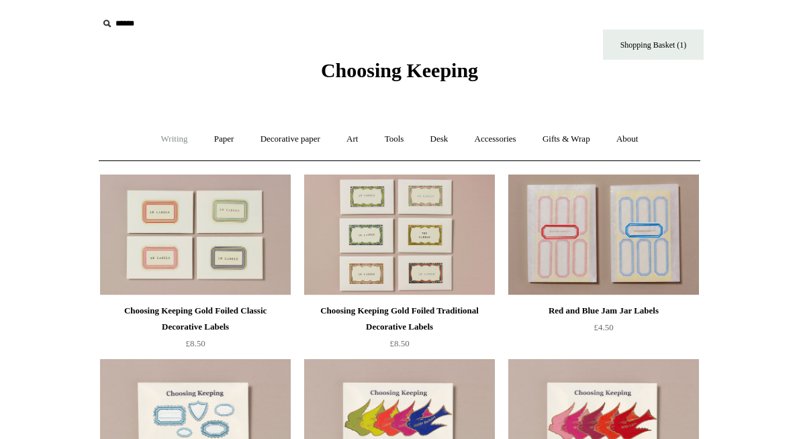
click at [165, 142] on link "Writing +" at bounding box center [174, 140] width 51 height 36
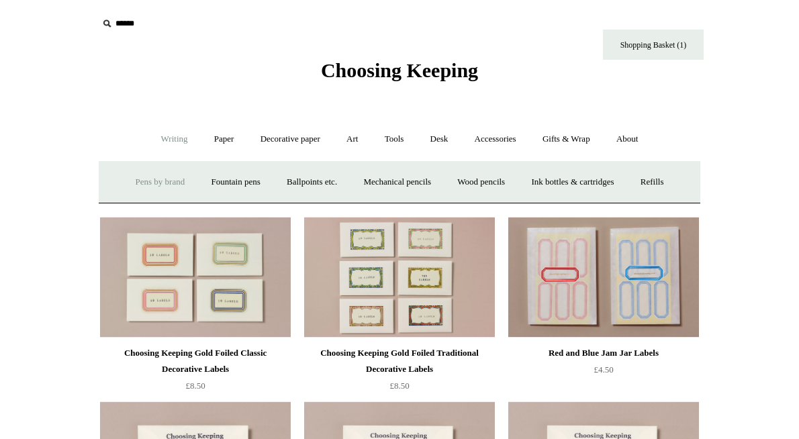
click at [153, 181] on link "Pens by brand +" at bounding box center [161, 183] width 74 height 36
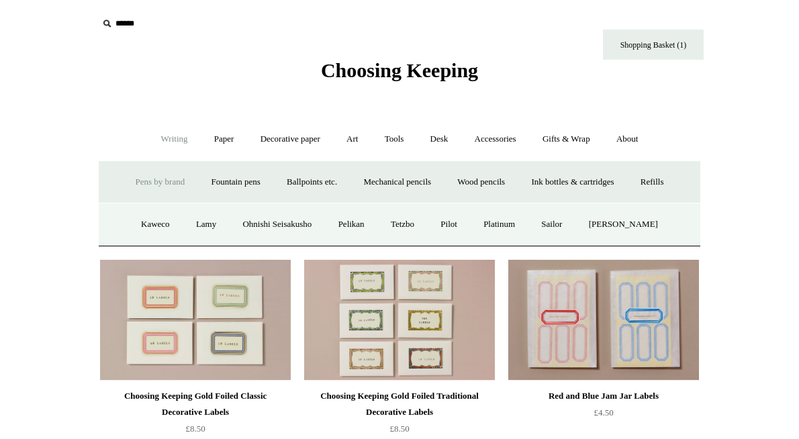
click at [175, 138] on link "Writing -" at bounding box center [174, 140] width 51 height 36
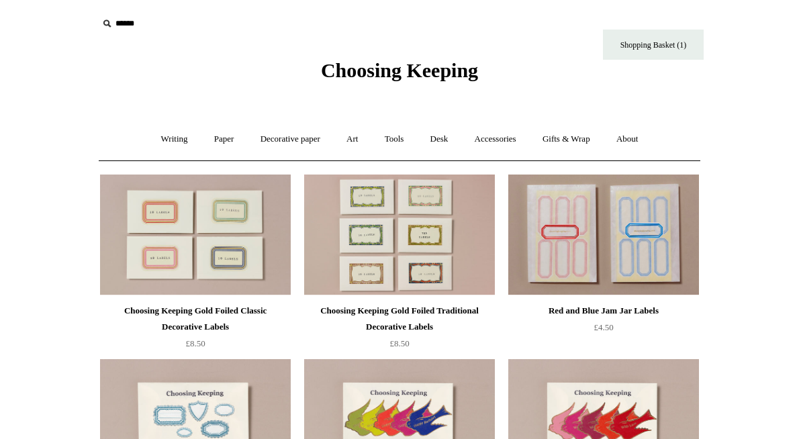
click at [453, 69] on span "Choosing Keeping" at bounding box center [399, 70] width 157 height 22
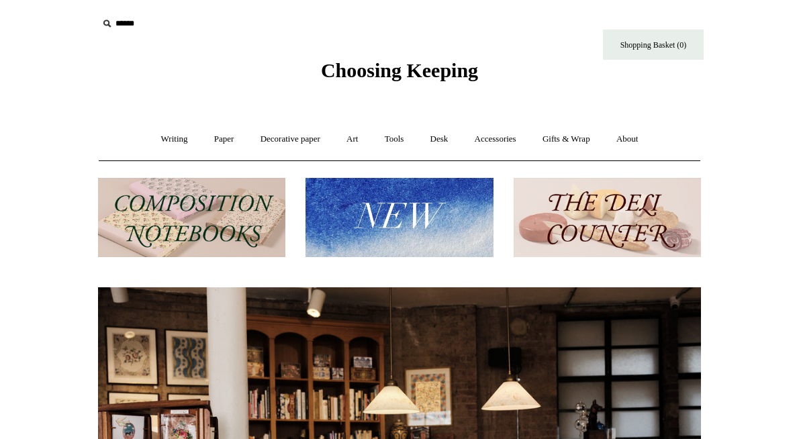
click at [249, 229] on img at bounding box center [191, 218] width 187 height 80
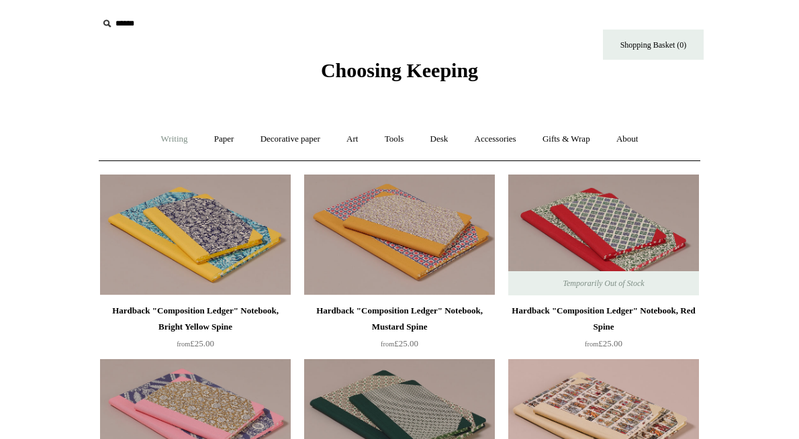
click at [168, 136] on link "Writing +" at bounding box center [174, 140] width 51 height 36
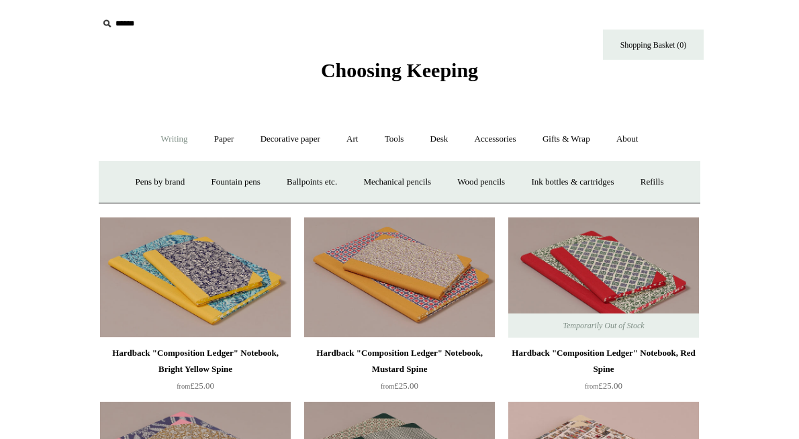
click at [402, 73] on span "Choosing Keeping" at bounding box center [399, 70] width 157 height 22
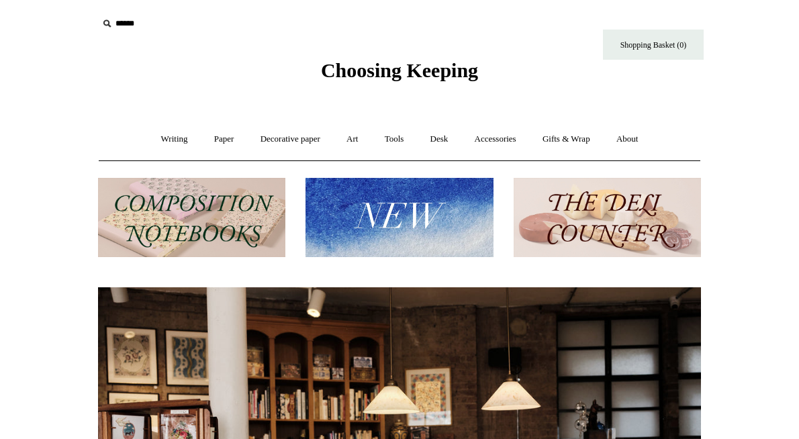
click at [464, 221] on img at bounding box center [399, 218] width 187 height 80
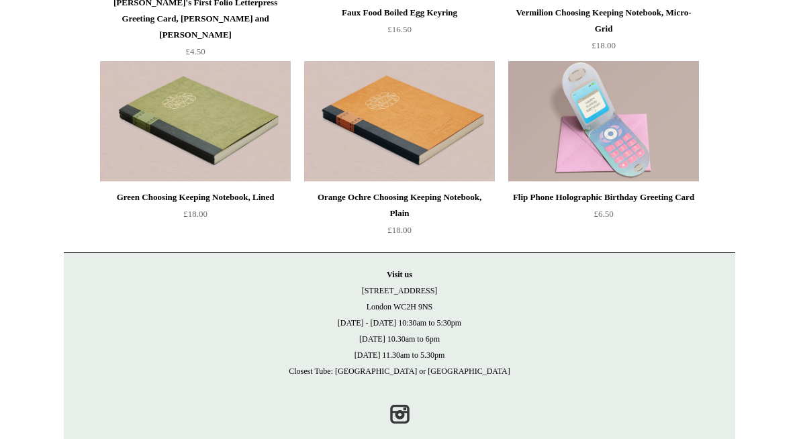
scroll to position [2889, 0]
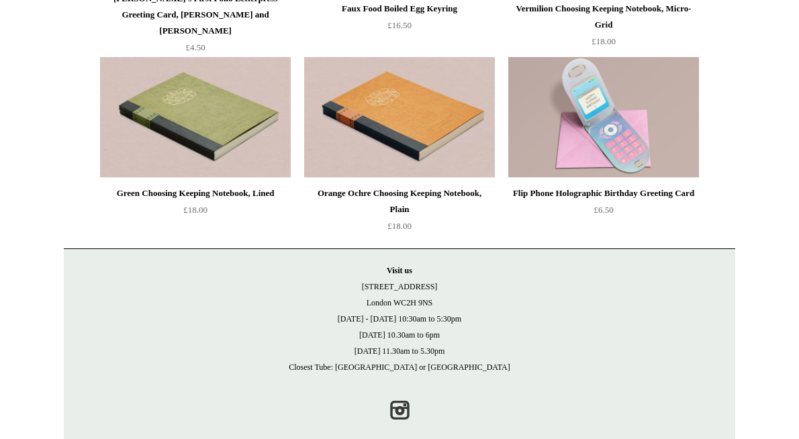
click at [602, 101] on img at bounding box center [604, 117] width 191 height 121
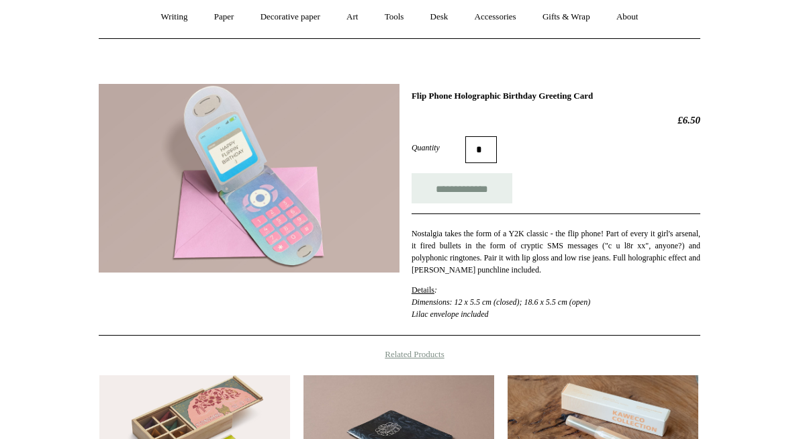
scroll to position [147, 0]
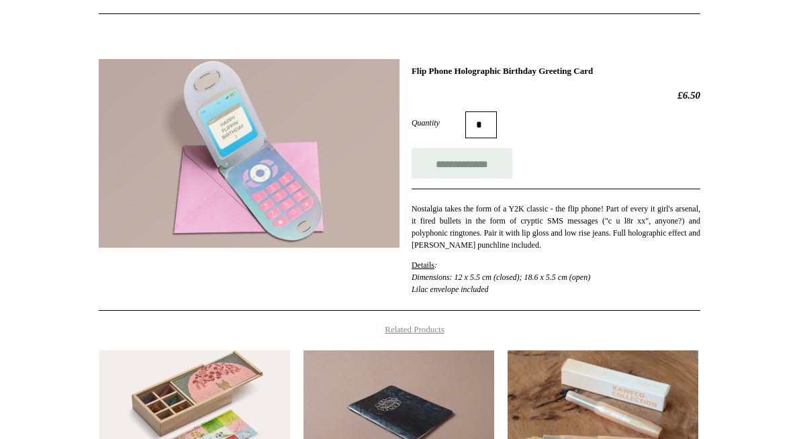
click at [373, 190] on img at bounding box center [249, 153] width 301 height 189
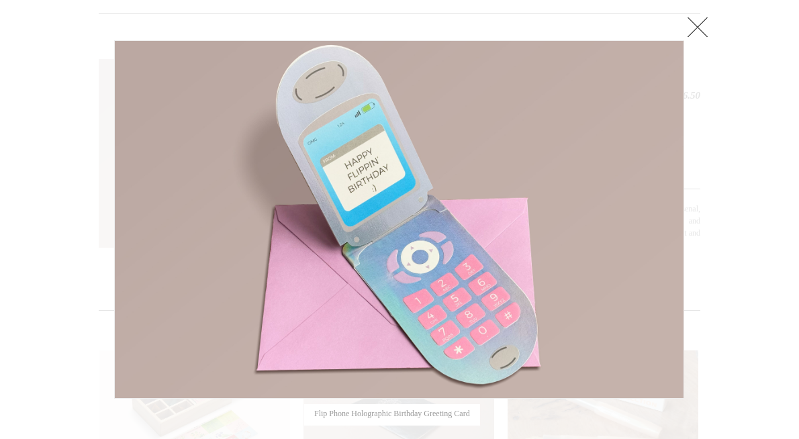
click at [697, 26] on link at bounding box center [698, 26] width 27 height 27
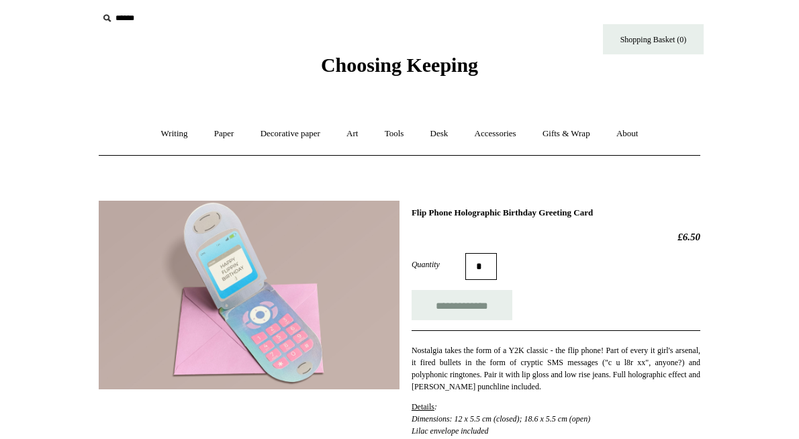
scroll to position [3, 0]
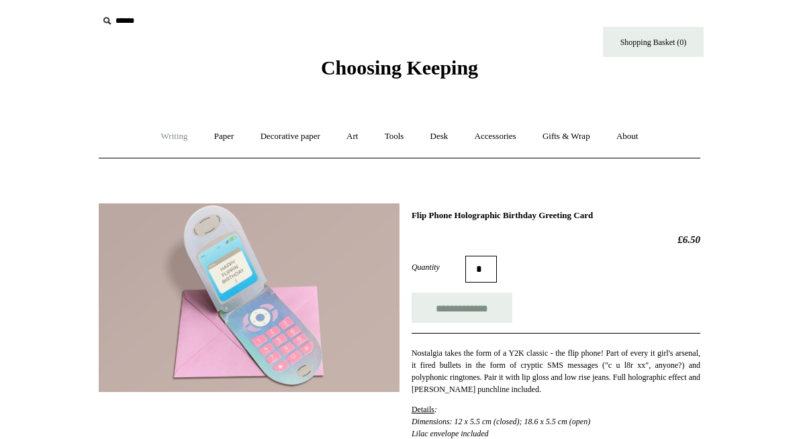
click at [184, 132] on link "Writing +" at bounding box center [174, 137] width 51 height 36
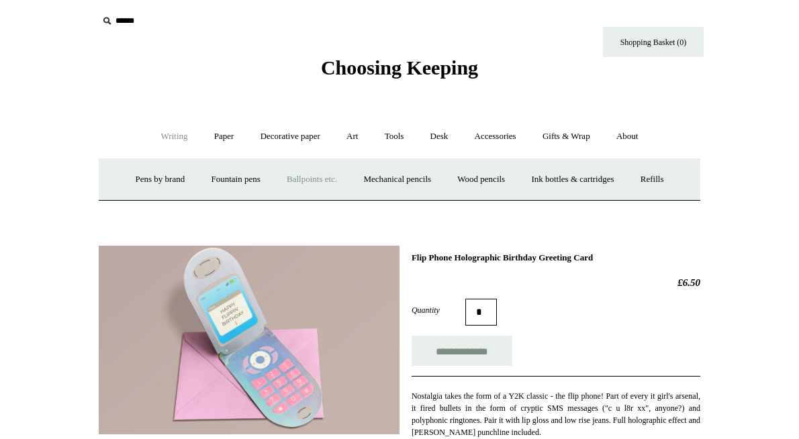
click at [294, 169] on link "Ballpoints etc. +" at bounding box center [312, 180] width 75 height 36
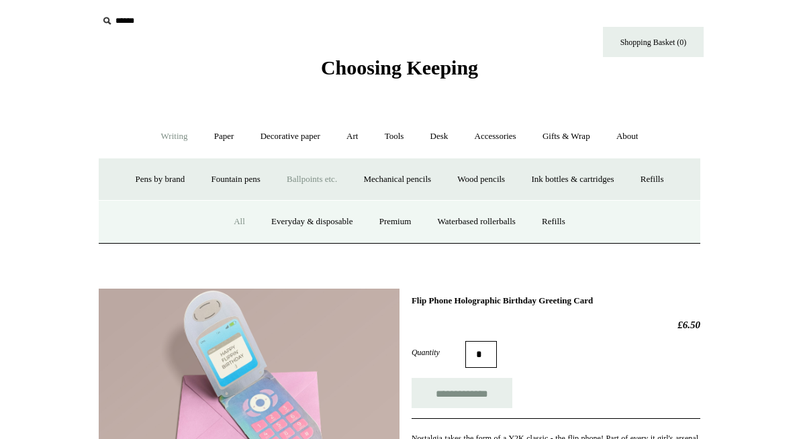
click at [228, 217] on link "All" at bounding box center [240, 222] width 36 height 36
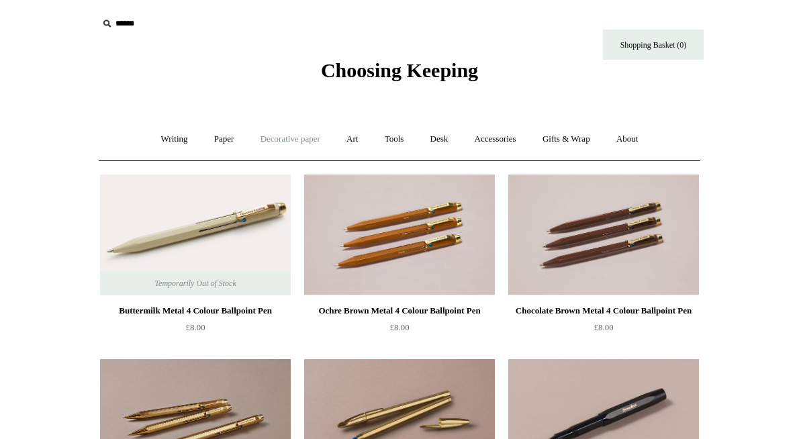
click at [314, 134] on link "Decorative paper +" at bounding box center [291, 140] width 84 height 36
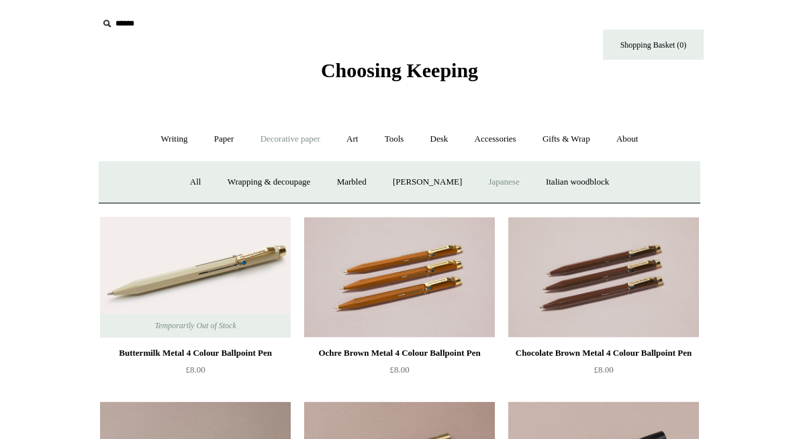
click at [501, 181] on link "Japanese" at bounding box center [503, 183] width 55 height 36
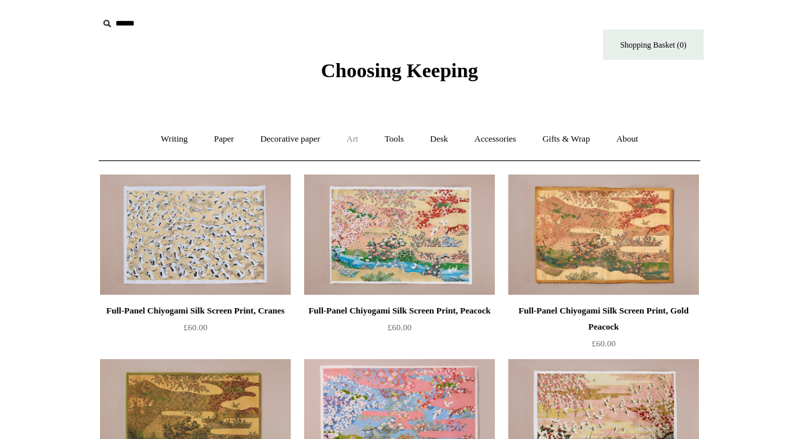
click at [359, 132] on link "Art +" at bounding box center [353, 140] width 36 height 36
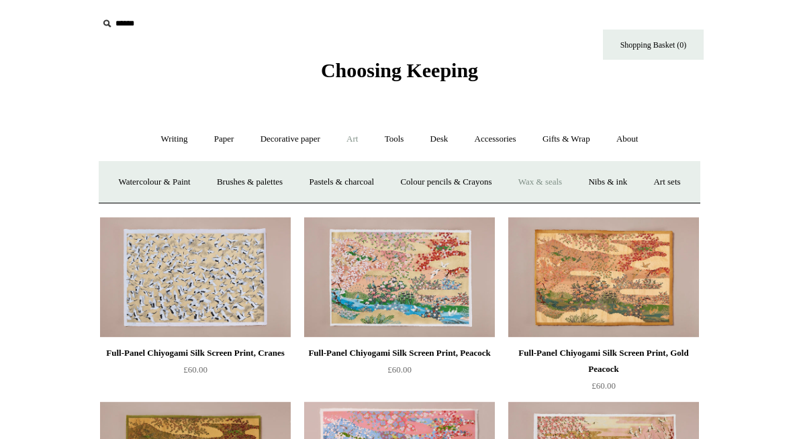
click at [564, 173] on link "Wax & seals" at bounding box center [541, 183] width 68 height 36
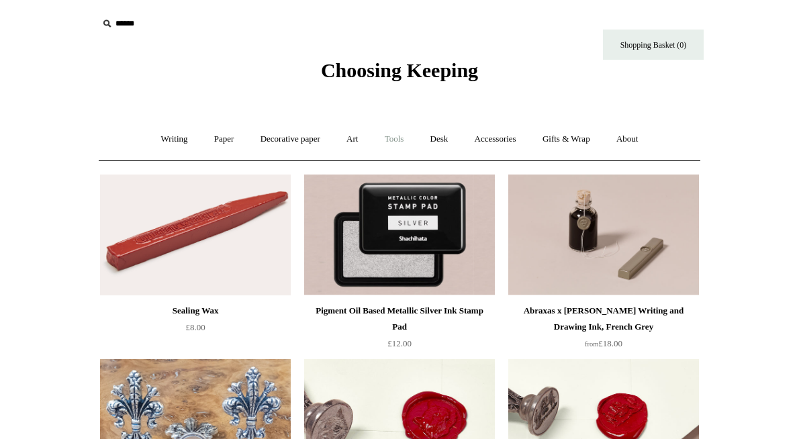
click at [402, 134] on link "Tools +" at bounding box center [395, 140] width 44 height 36
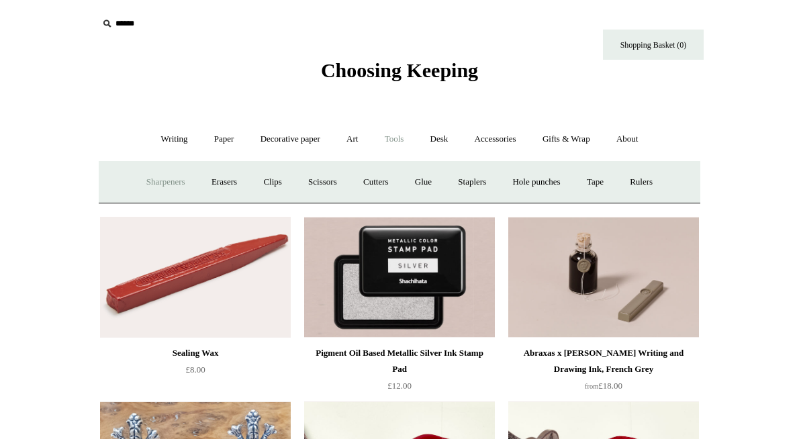
click at [163, 185] on link "Sharpeners" at bounding box center [165, 183] width 63 height 36
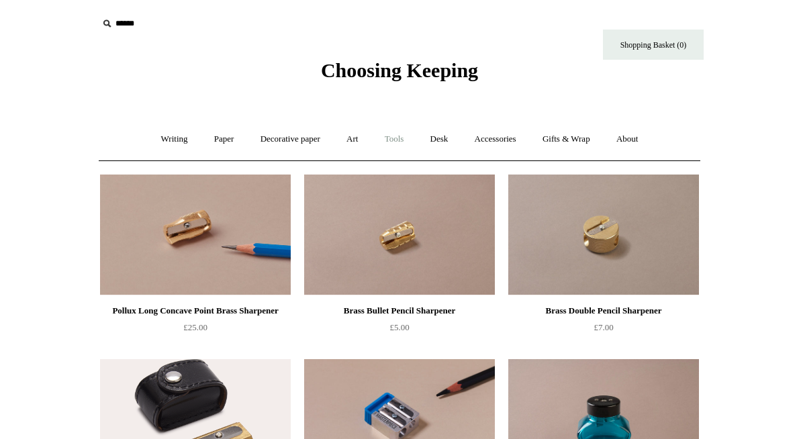
click at [388, 125] on link "Tools +" at bounding box center [395, 140] width 44 height 36
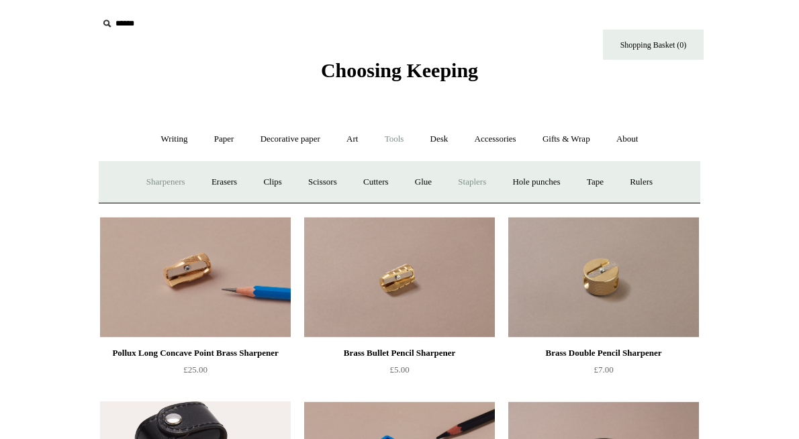
click at [480, 181] on link "Staplers +" at bounding box center [472, 183] width 52 height 36
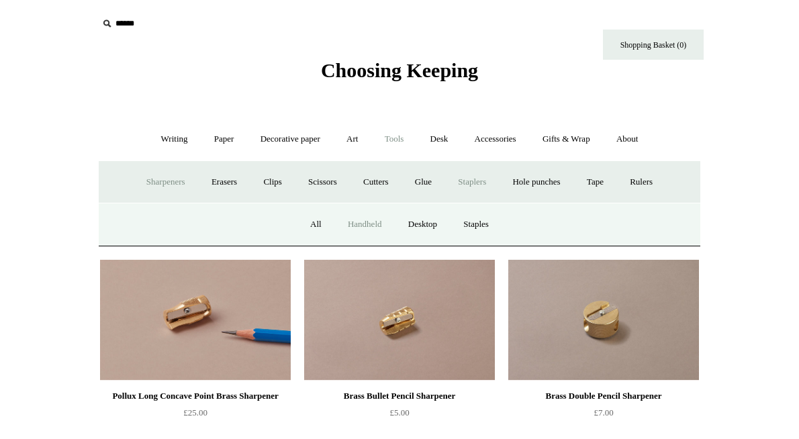
click at [365, 218] on link "Handheld" at bounding box center [365, 225] width 58 height 36
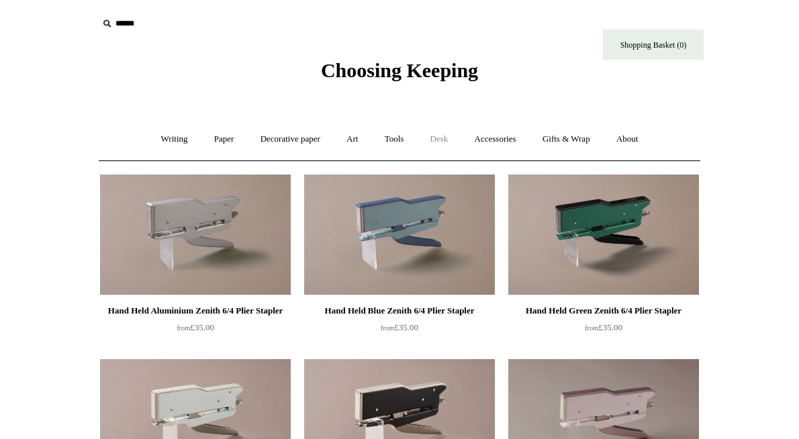
click at [430, 137] on link "Desk +" at bounding box center [440, 140] width 42 height 36
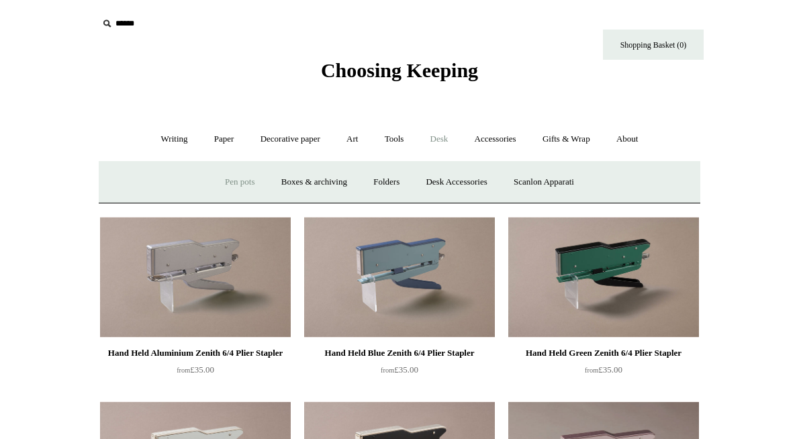
click at [230, 173] on link "Pen pots" at bounding box center [240, 183] width 54 height 36
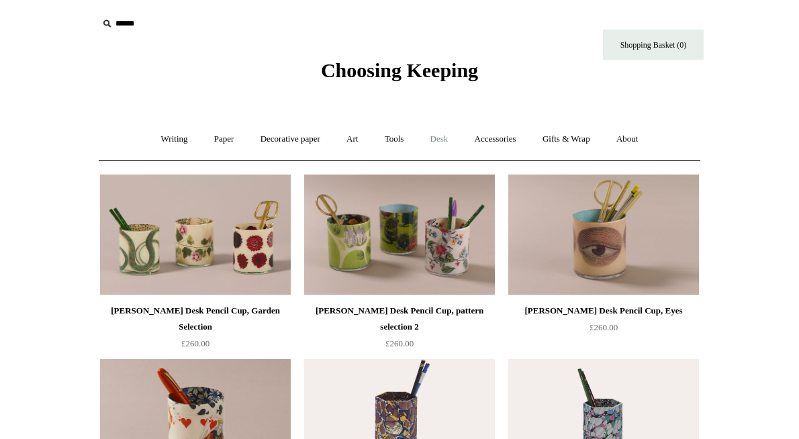
click at [449, 133] on link "Desk +" at bounding box center [440, 140] width 42 height 36
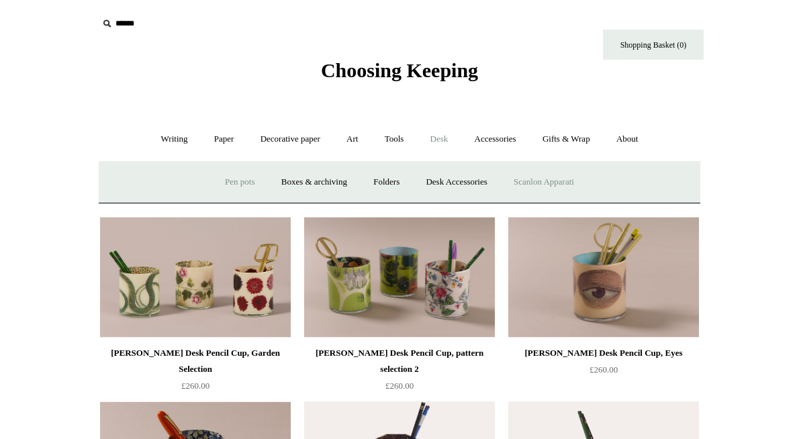
click at [535, 179] on link "Scanlon Apparati" at bounding box center [544, 183] width 85 height 36
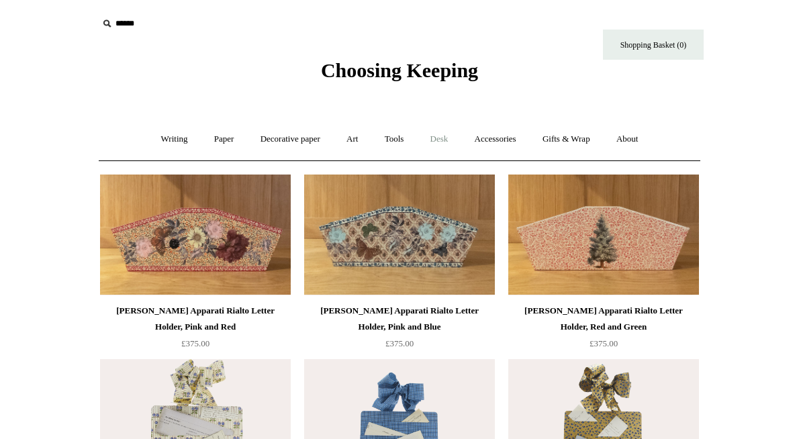
click at [451, 136] on link "Desk +" at bounding box center [440, 140] width 42 height 36
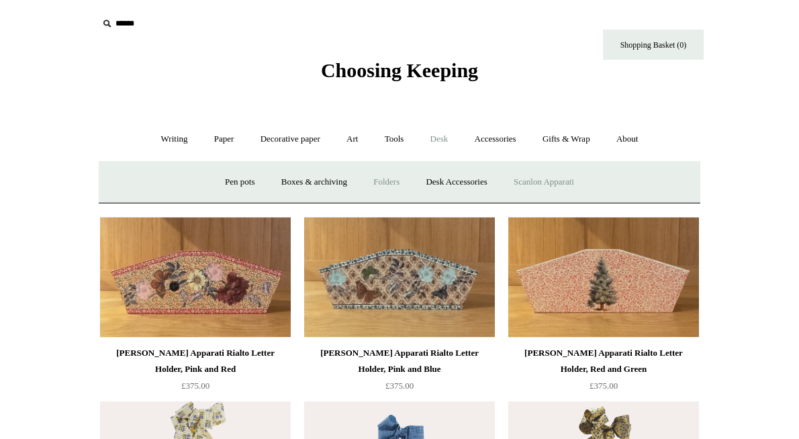
click at [390, 182] on link "Folders" at bounding box center [386, 183] width 50 height 36
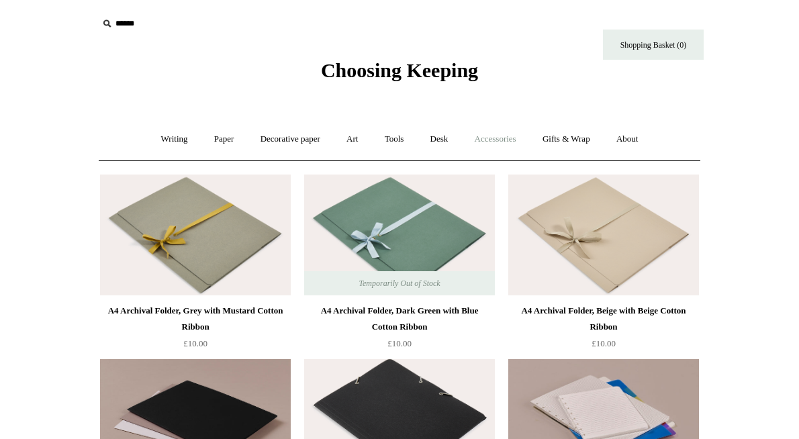
click at [495, 133] on link "Accessories +" at bounding box center [496, 140] width 66 height 36
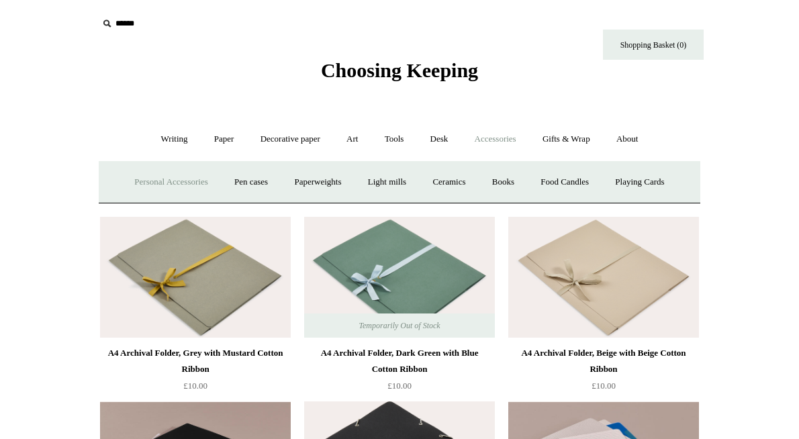
click at [174, 187] on link "Personal Accessories +" at bounding box center [170, 183] width 97 height 36
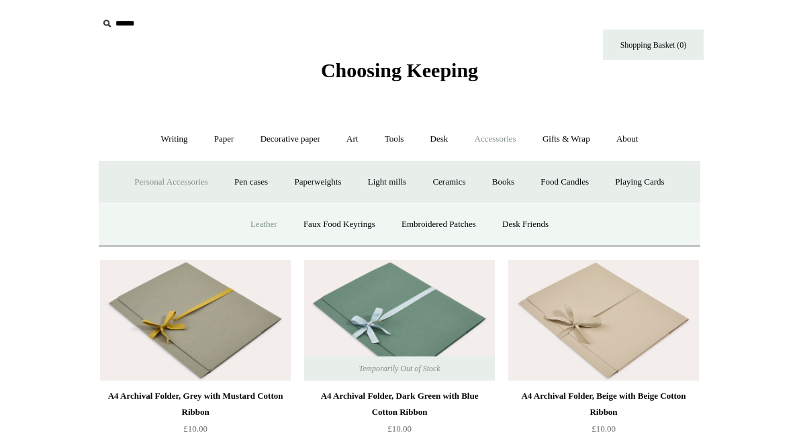
click at [257, 220] on link "Leather" at bounding box center [263, 225] width 51 height 36
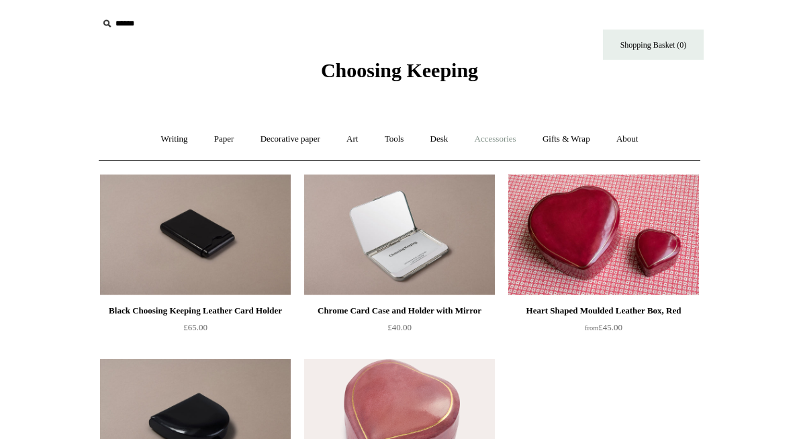
click at [509, 140] on link "Accessories +" at bounding box center [496, 140] width 66 height 36
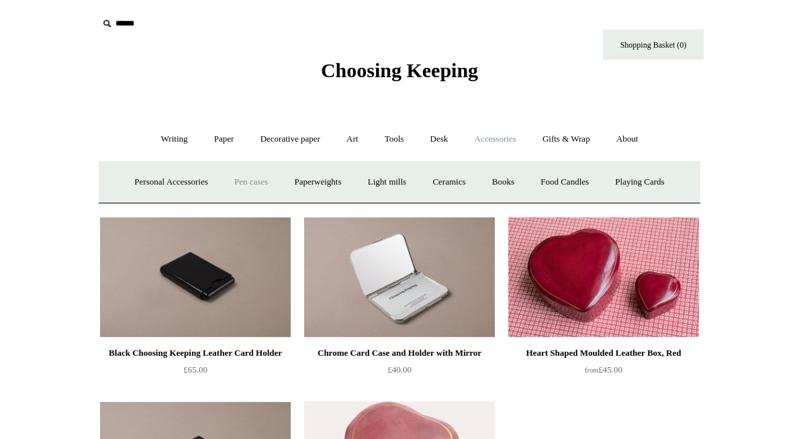
click at [239, 181] on link "Pen cases" at bounding box center [251, 183] width 58 height 36
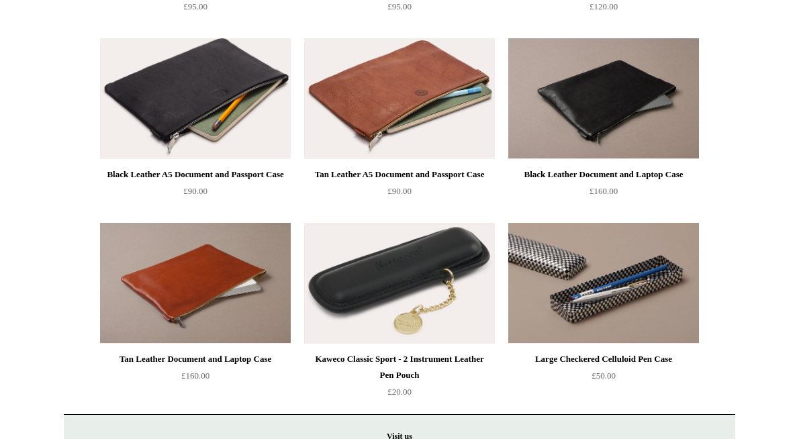
scroll to position [1334, 0]
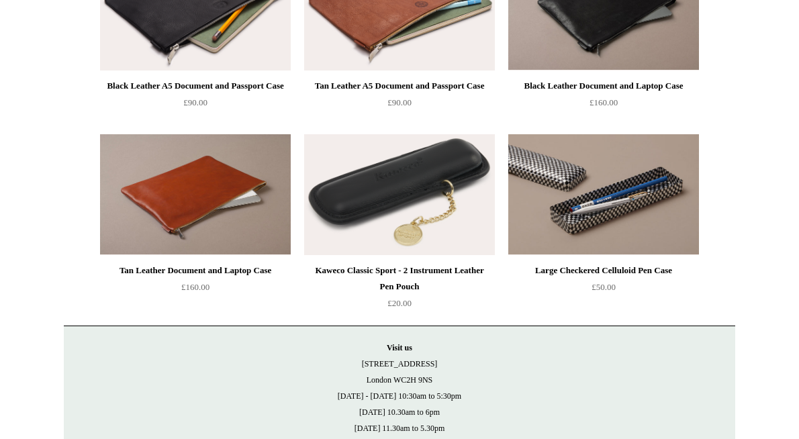
click at [382, 205] on img at bounding box center [399, 194] width 191 height 121
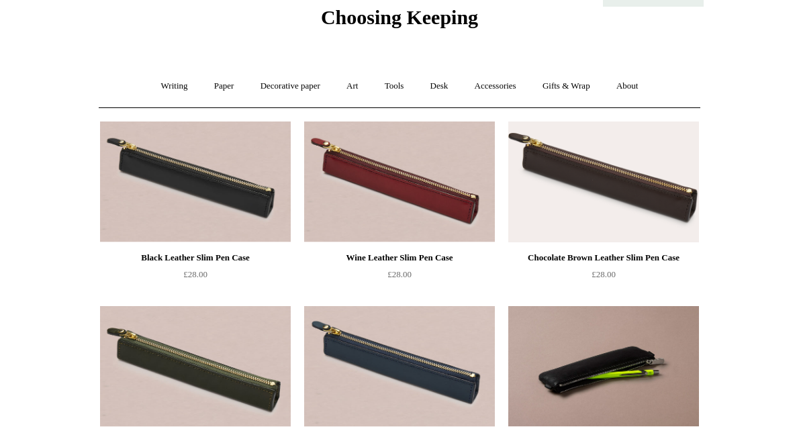
scroll to position [0, 0]
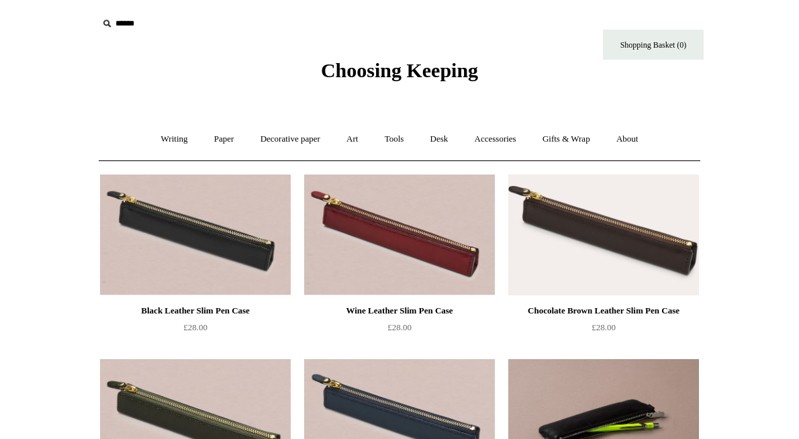
click at [377, 219] on img at bounding box center [399, 235] width 191 height 121
click at [485, 139] on link "Accessories +" at bounding box center [496, 140] width 66 height 36
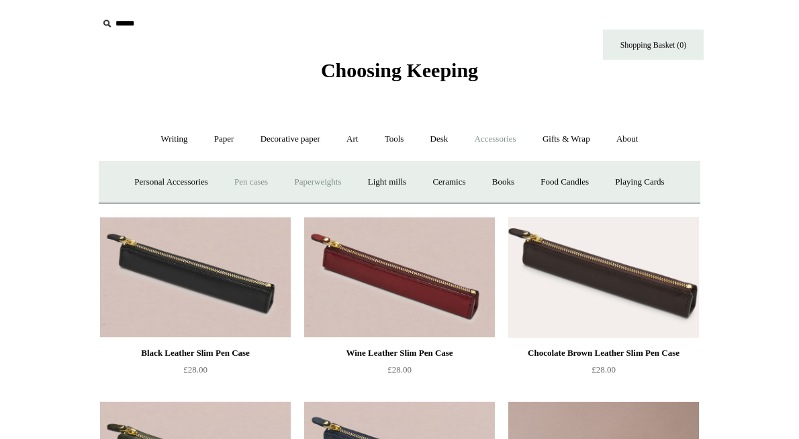
click at [333, 183] on link "Paperweights +" at bounding box center [317, 183] width 71 height 36
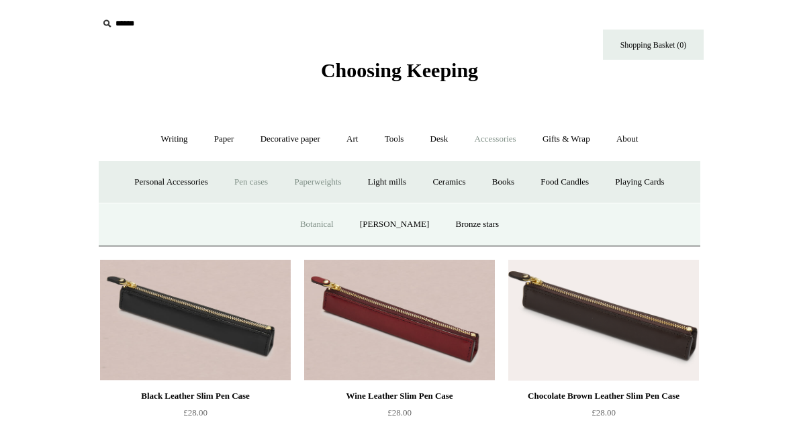
click at [332, 223] on link "Botanical" at bounding box center [317, 225] width 58 height 36
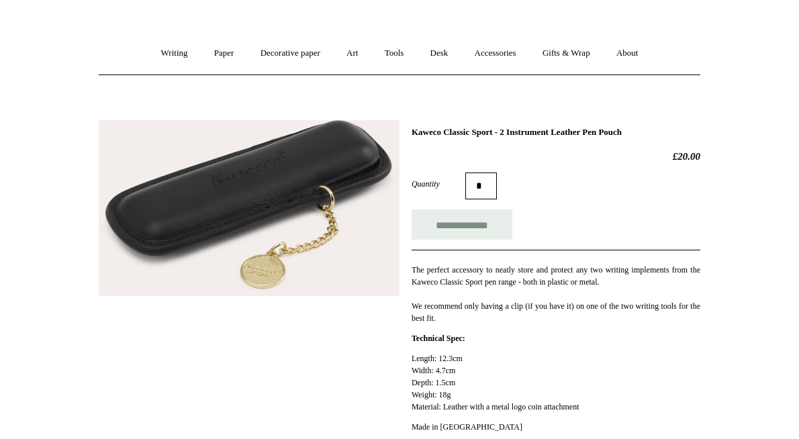
scroll to position [40, 0]
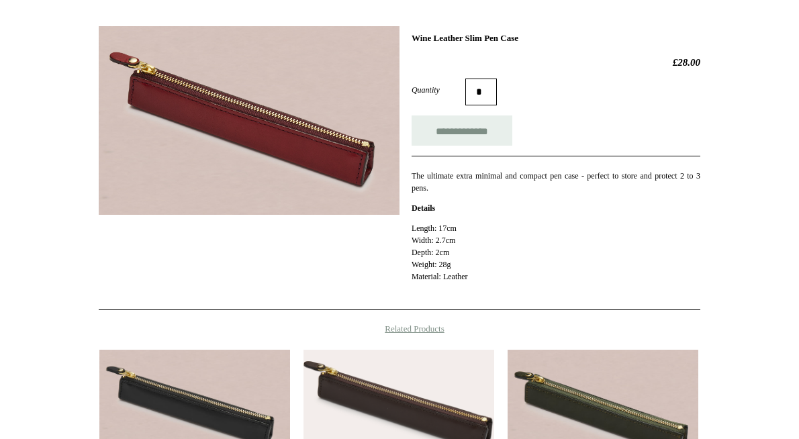
scroll to position [200, 0]
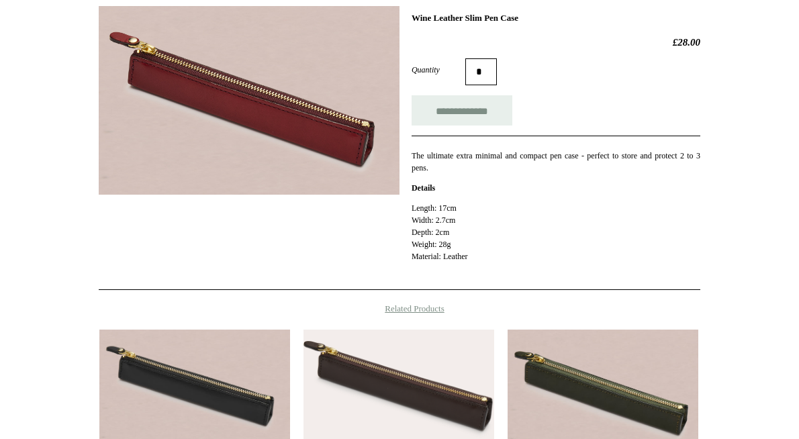
click at [335, 118] on img at bounding box center [249, 100] width 301 height 189
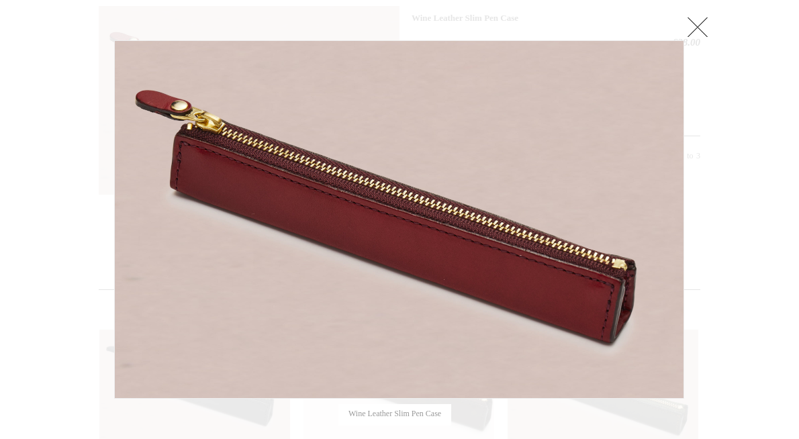
click at [93, 124] on div at bounding box center [399, 260] width 799 height 920
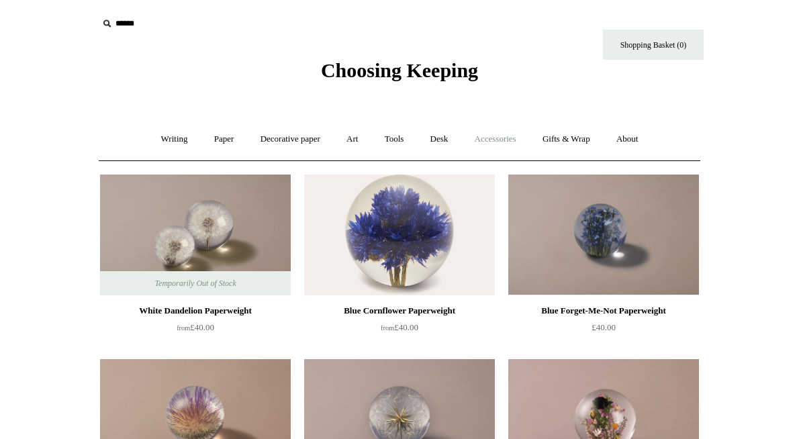
click at [506, 138] on link "Accessories +" at bounding box center [496, 140] width 66 height 36
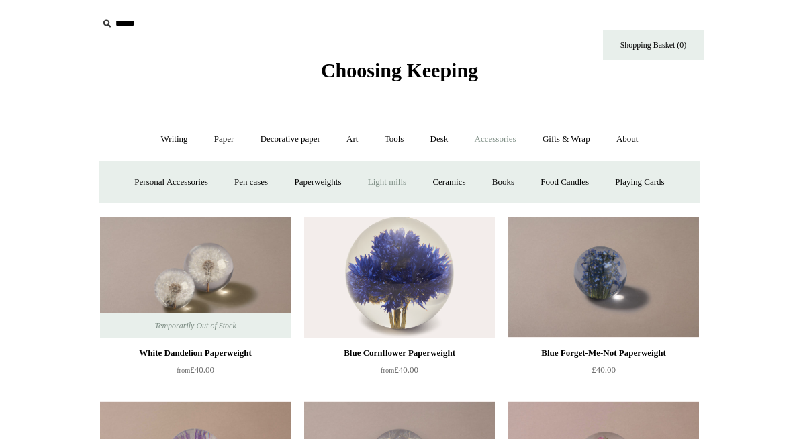
click at [382, 179] on link "Light mills" at bounding box center [387, 183] width 62 height 36
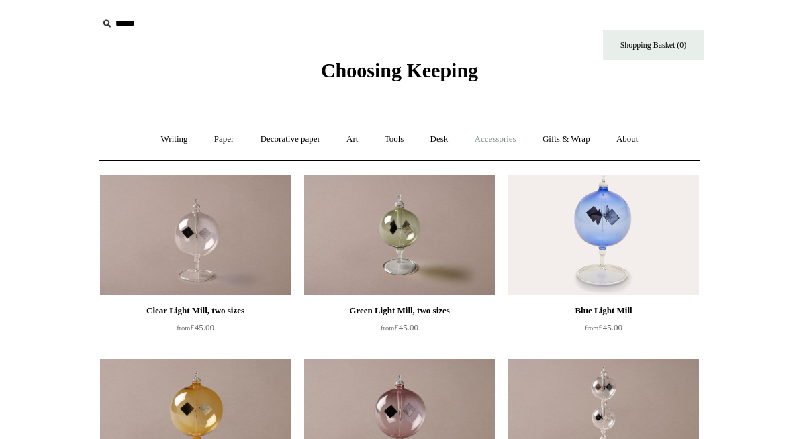
click at [508, 150] on link "Accessories +" at bounding box center [496, 140] width 66 height 36
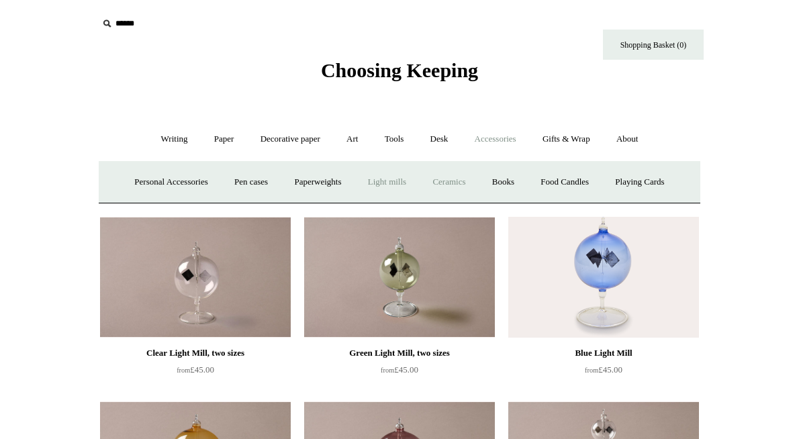
click at [458, 171] on link "Ceramics +" at bounding box center [449, 183] width 57 height 36
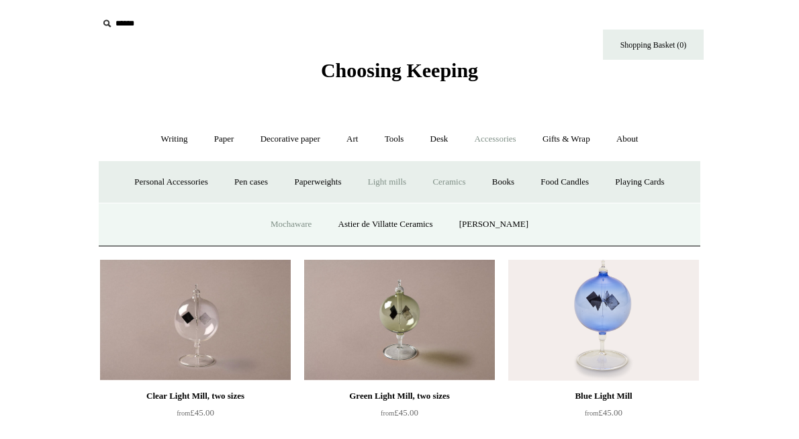
click at [311, 222] on link "Mochaware" at bounding box center [291, 225] width 65 height 36
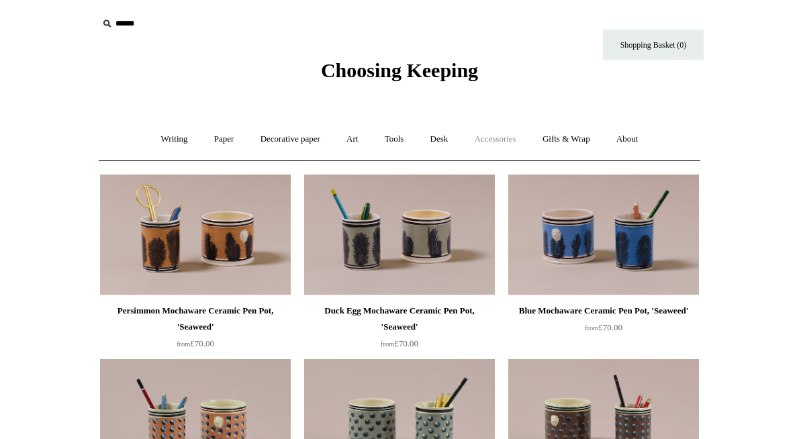
click at [509, 134] on link "Accessories +" at bounding box center [496, 140] width 66 height 36
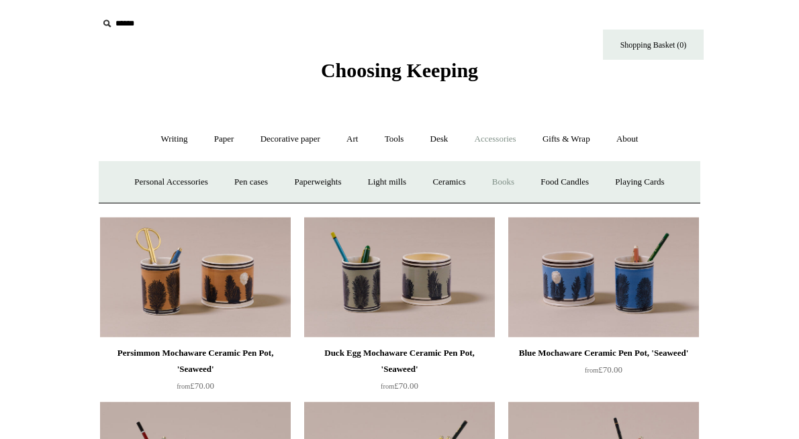
click at [508, 182] on link "Books" at bounding box center [503, 183] width 46 height 36
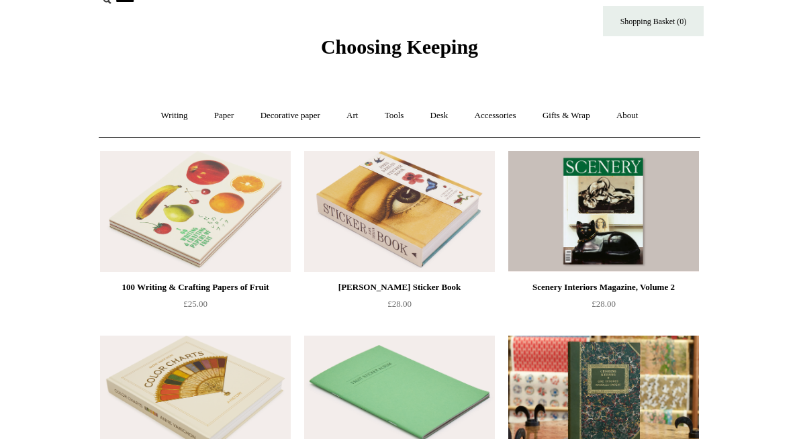
scroll to position [28, 0]
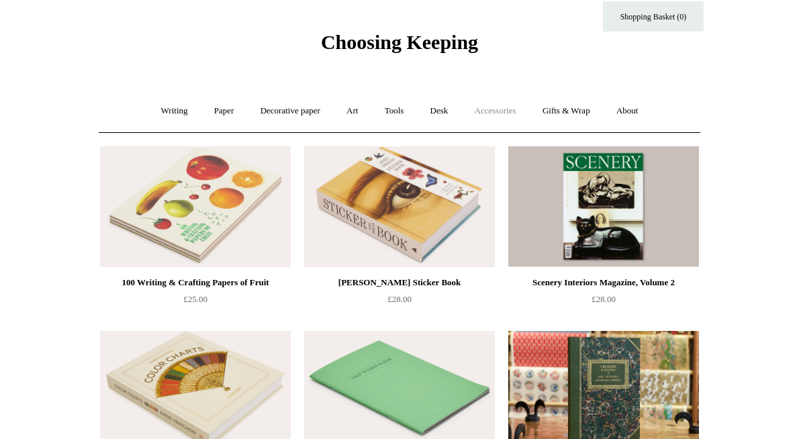
click at [492, 106] on link "Accessories +" at bounding box center [496, 111] width 66 height 36
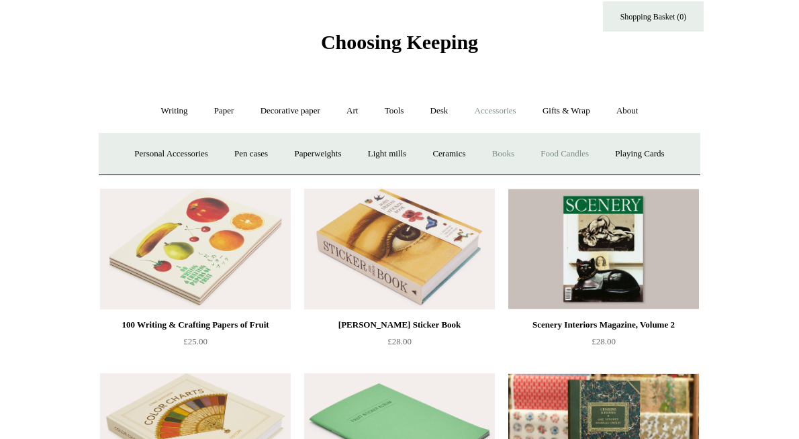
click at [577, 150] on link "Food Candles" at bounding box center [565, 154] width 73 height 36
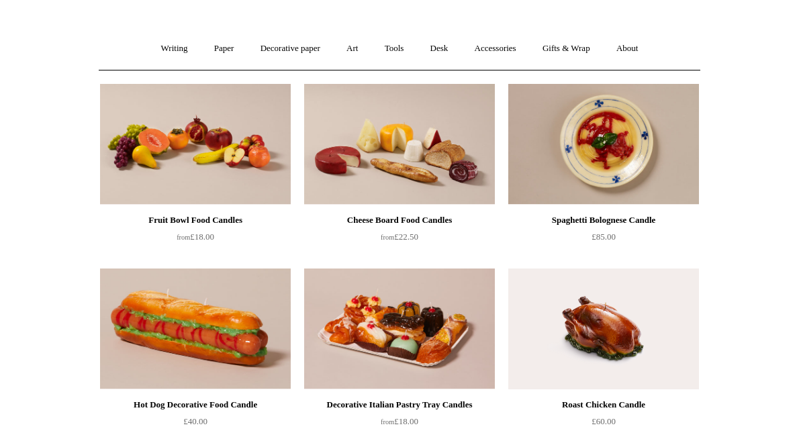
scroll to position [74, 0]
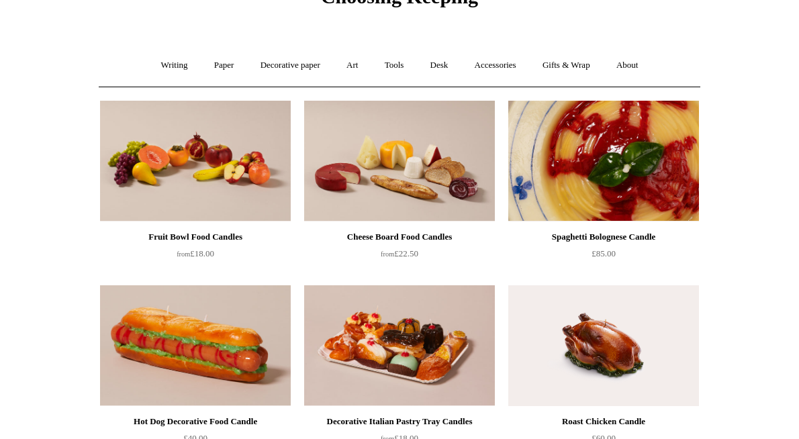
click at [609, 183] on img at bounding box center [604, 161] width 191 height 121
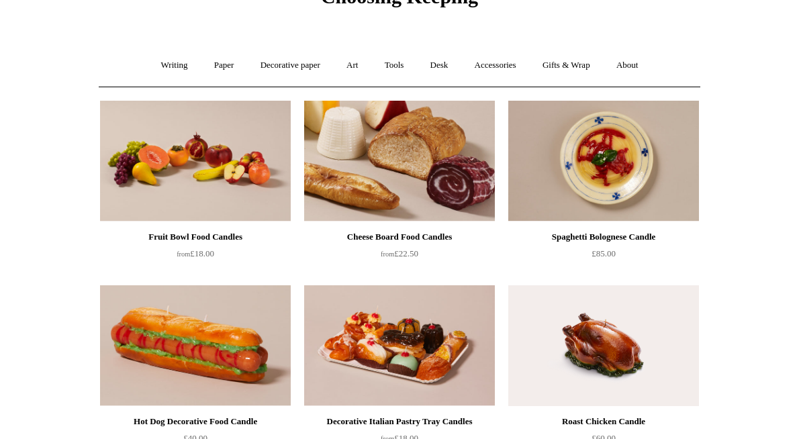
click at [384, 206] on img at bounding box center [399, 161] width 191 height 121
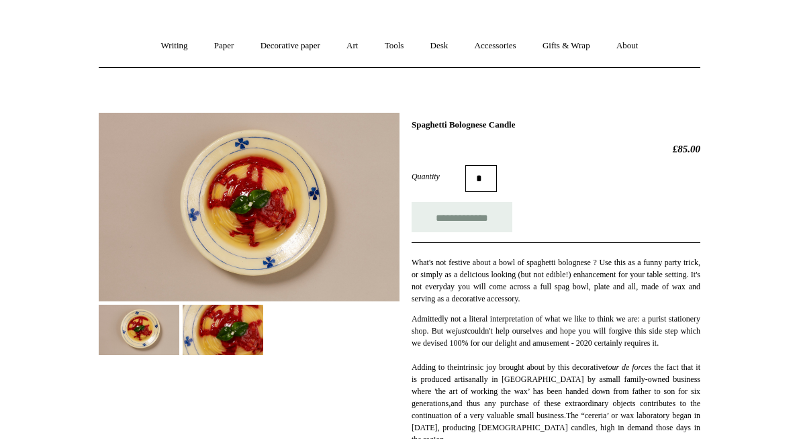
scroll to position [112, 0]
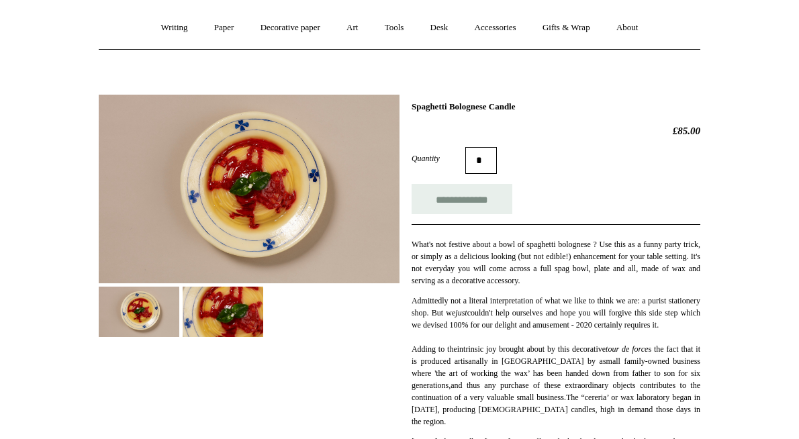
click at [249, 294] on img at bounding box center [223, 312] width 81 height 50
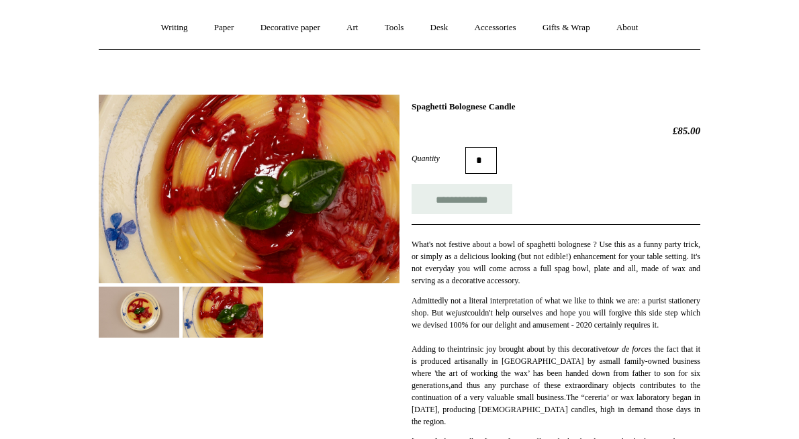
click at [138, 310] on img at bounding box center [139, 312] width 81 height 50
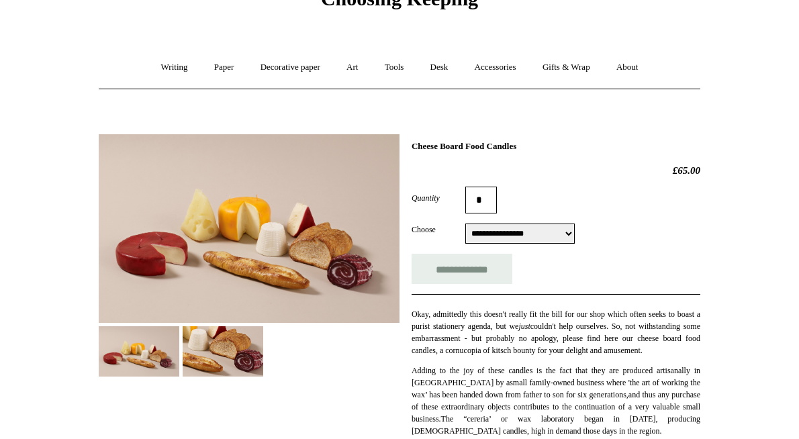
scroll to position [83, 0]
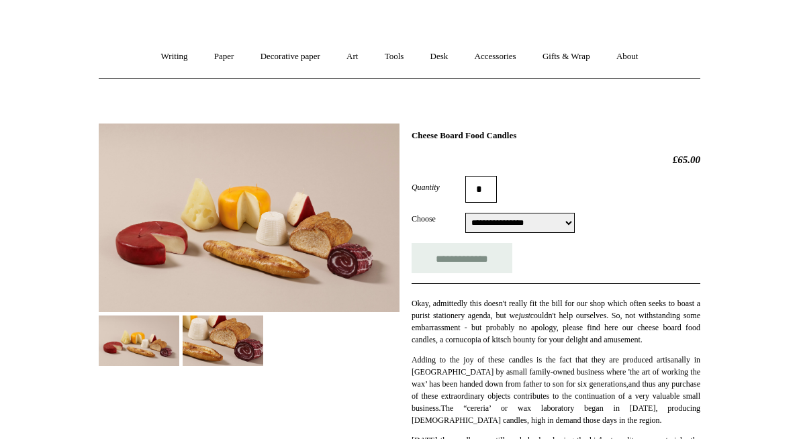
click at [271, 226] on img at bounding box center [249, 218] width 301 height 189
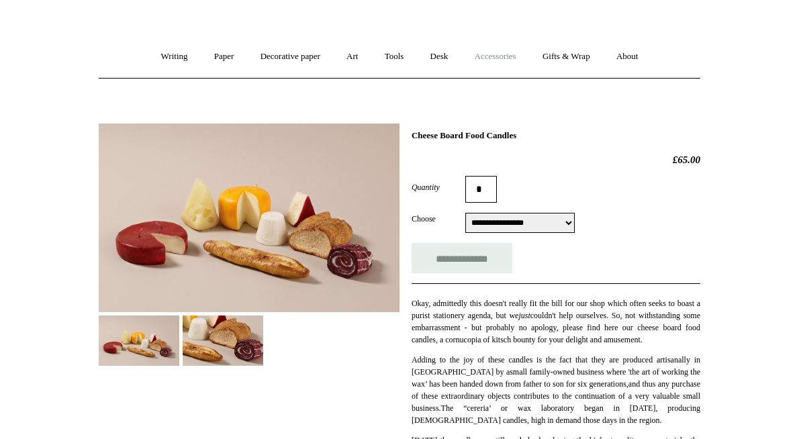
click at [525, 57] on link "Accessories +" at bounding box center [496, 57] width 66 height 36
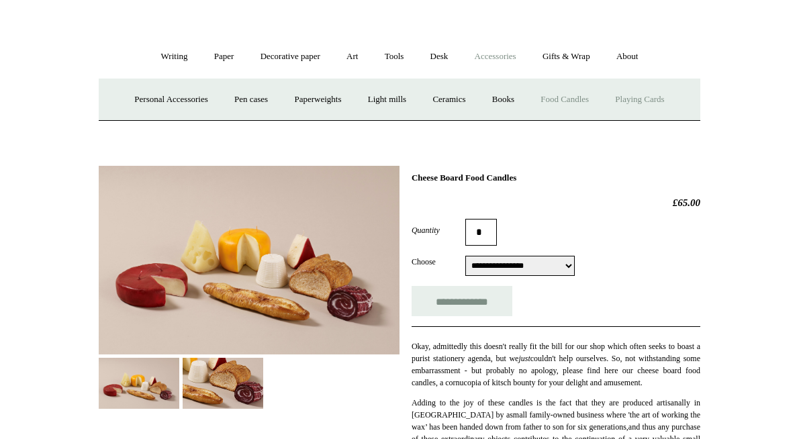
click at [646, 102] on link "Playing Cards" at bounding box center [639, 100] width 73 height 36
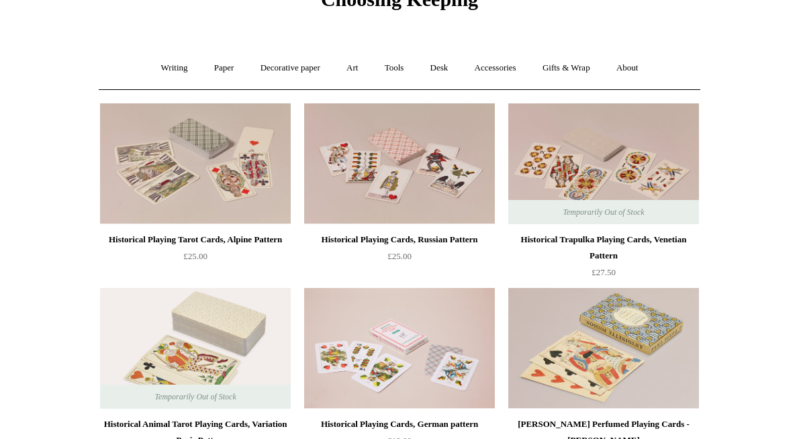
scroll to position [69, 0]
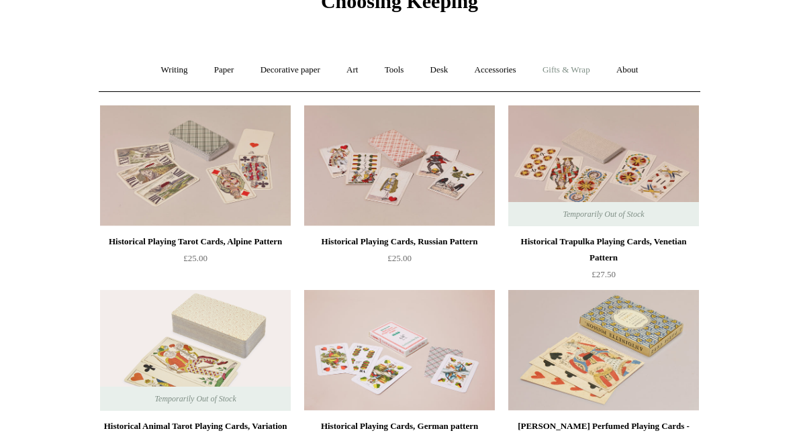
click at [565, 67] on link "Gifts & Wrap +" at bounding box center [567, 70] width 72 height 36
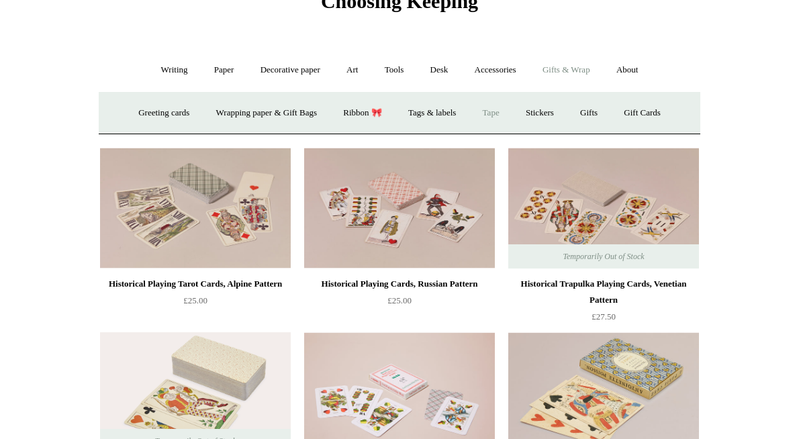
click at [504, 114] on link "Tape" at bounding box center [491, 113] width 41 height 36
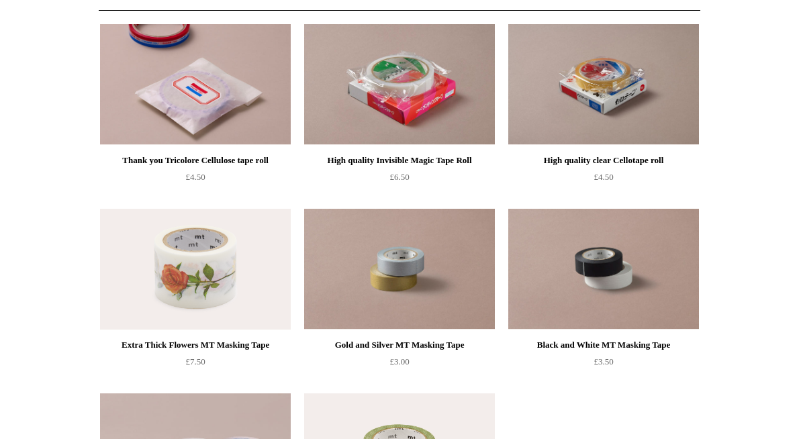
scroll to position [33, 0]
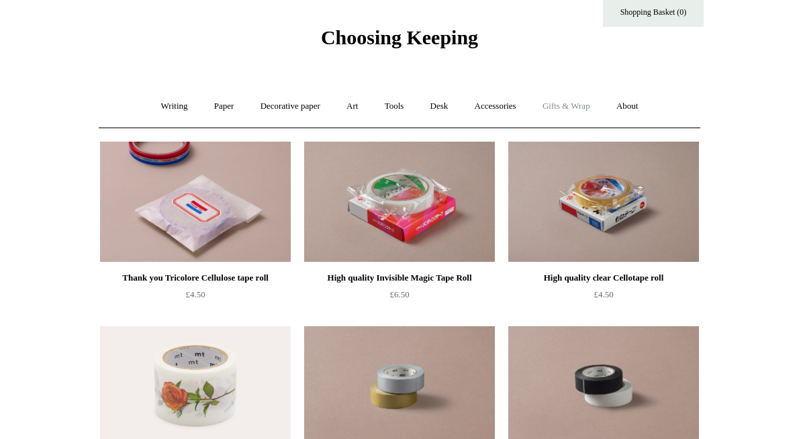
click at [566, 109] on link "Gifts & Wrap +" at bounding box center [567, 107] width 72 height 36
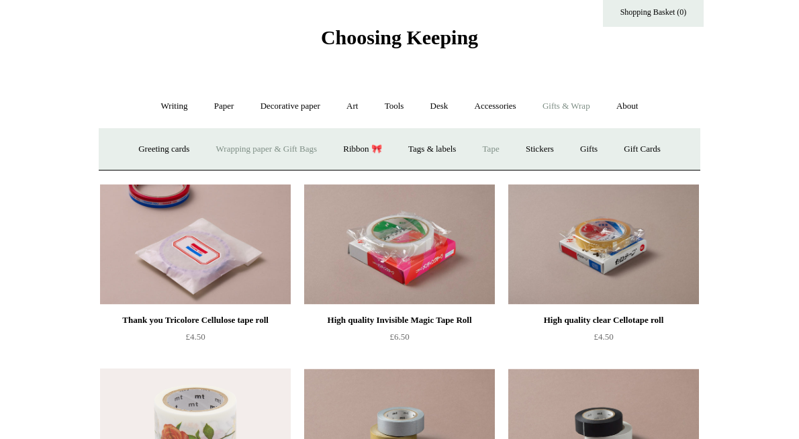
click at [248, 144] on link "Wrapping paper & Gift Bags" at bounding box center [266, 150] width 125 height 36
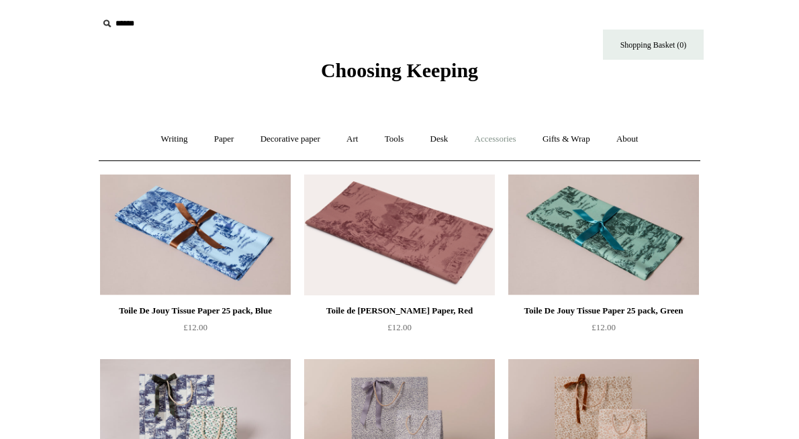
click at [523, 142] on link "Accessories +" at bounding box center [496, 140] width 66 height 36
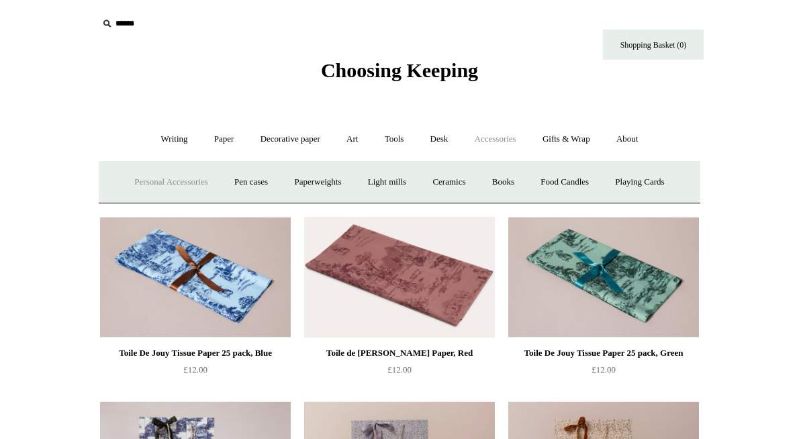
click at [195, 169] on link "Personal Accessories +" at bounding box center [170, 183] width 97 height 36
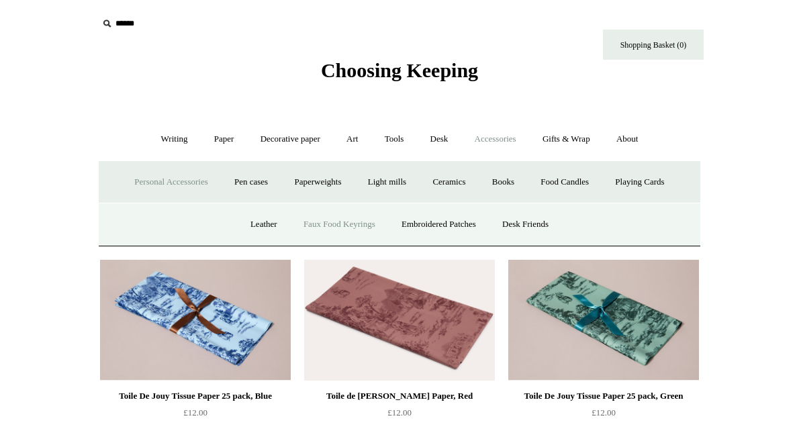
click at [347, 227] on link "Faux Food Keyrings" at bounding box center [340, 225] width 96 height 36
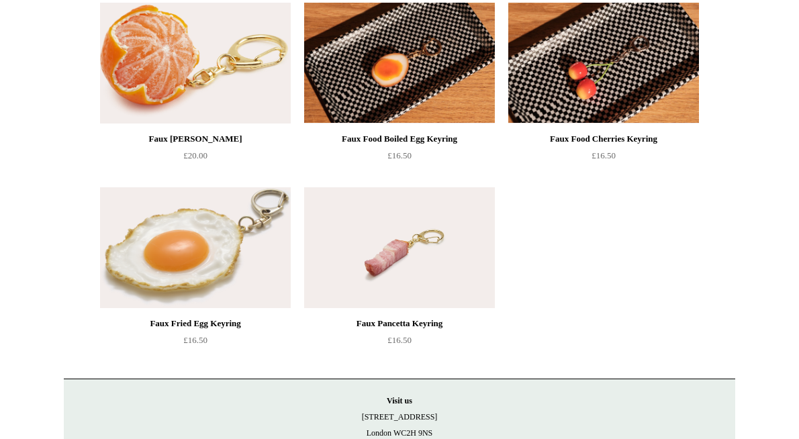
scroll to position [170, 0]
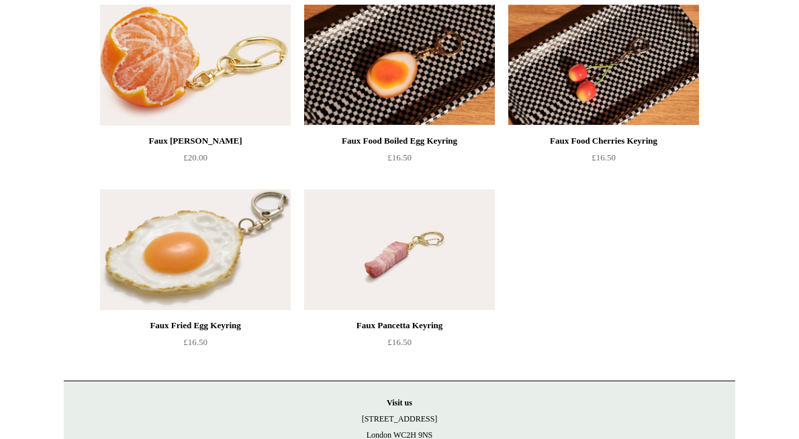
click at [421, 66] on img at bounding box center [399, 65] width 191 height 121
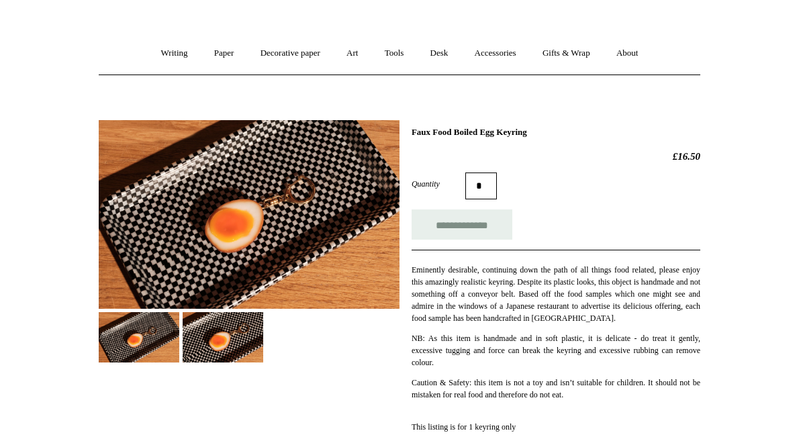
scroll to position [268, 0]
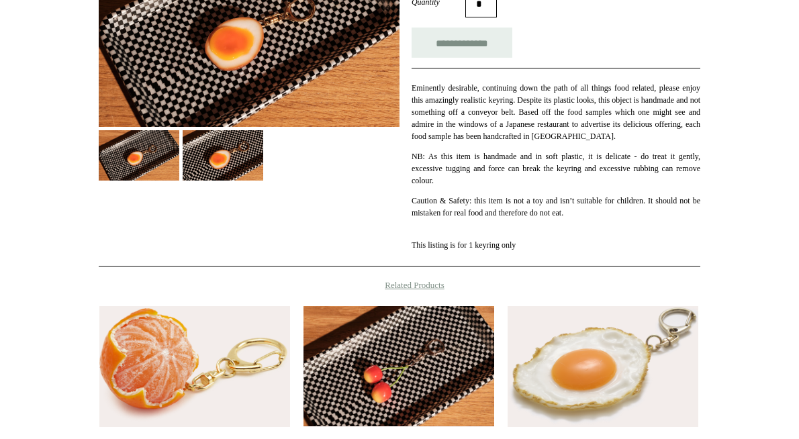
click at [256, 167] on img at bounding box center [223, 155] width 81 height 50
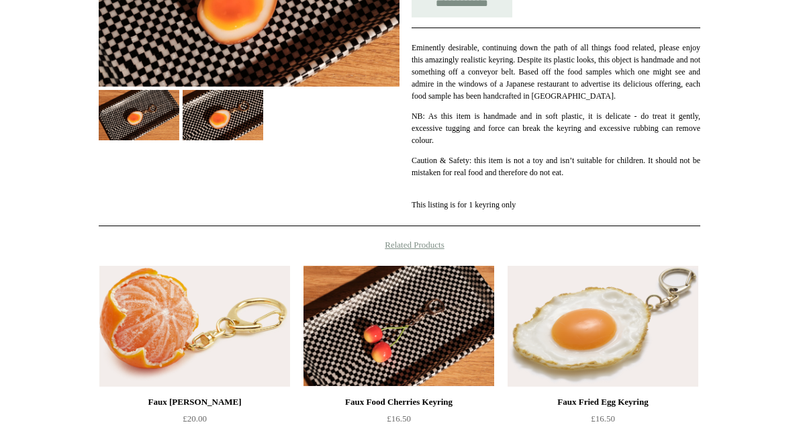
scroll to position [464, 0]
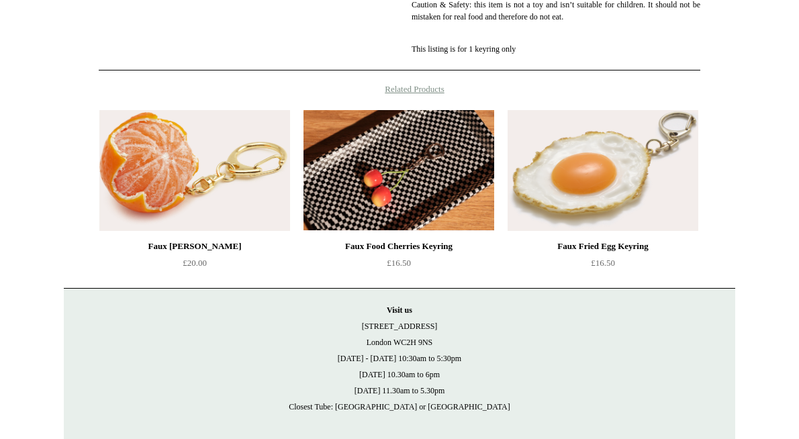
click at [250, 200] on img at bounding box center [194, 170] width 191 height 121
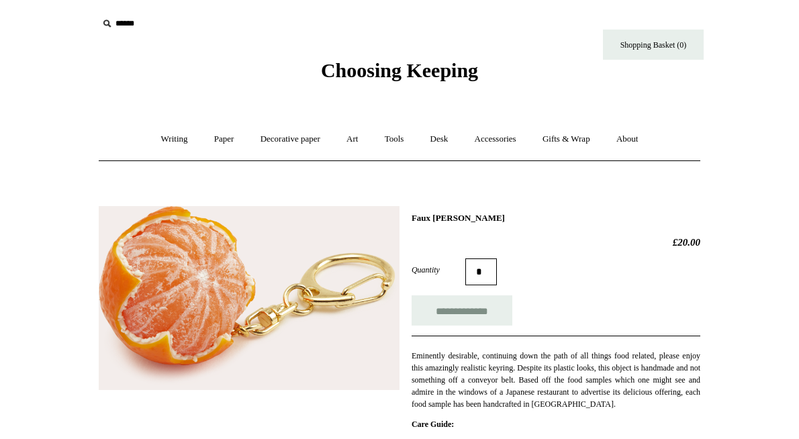
click at [382, 62] on span "Choosing Keeping" at bounding box center [399, 70] width 157 height 22
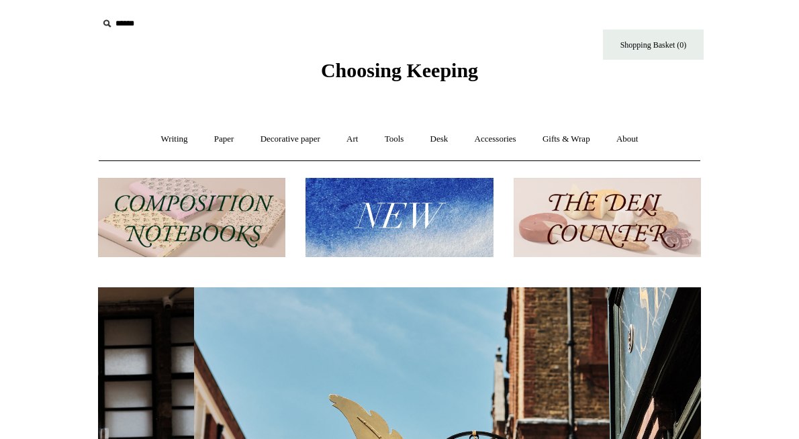
scroll to position [0, 603]
